Goal: Check status: Check status

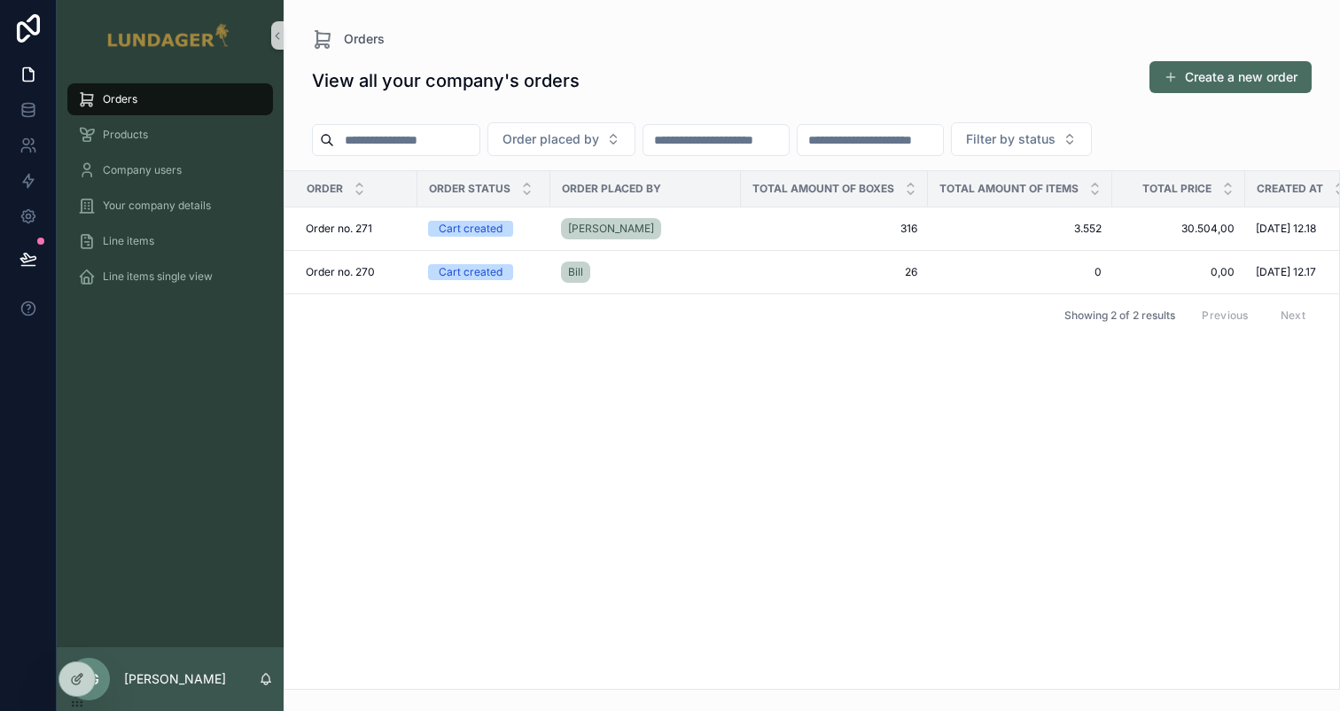
click at [620, 395] on div "Order Order status Order placed by Total amount of boxes Total amount of items …" at bounding box center [812, 429] width 1056 height 519
